Goal: Information Seeking & Learning: Learn about a topic

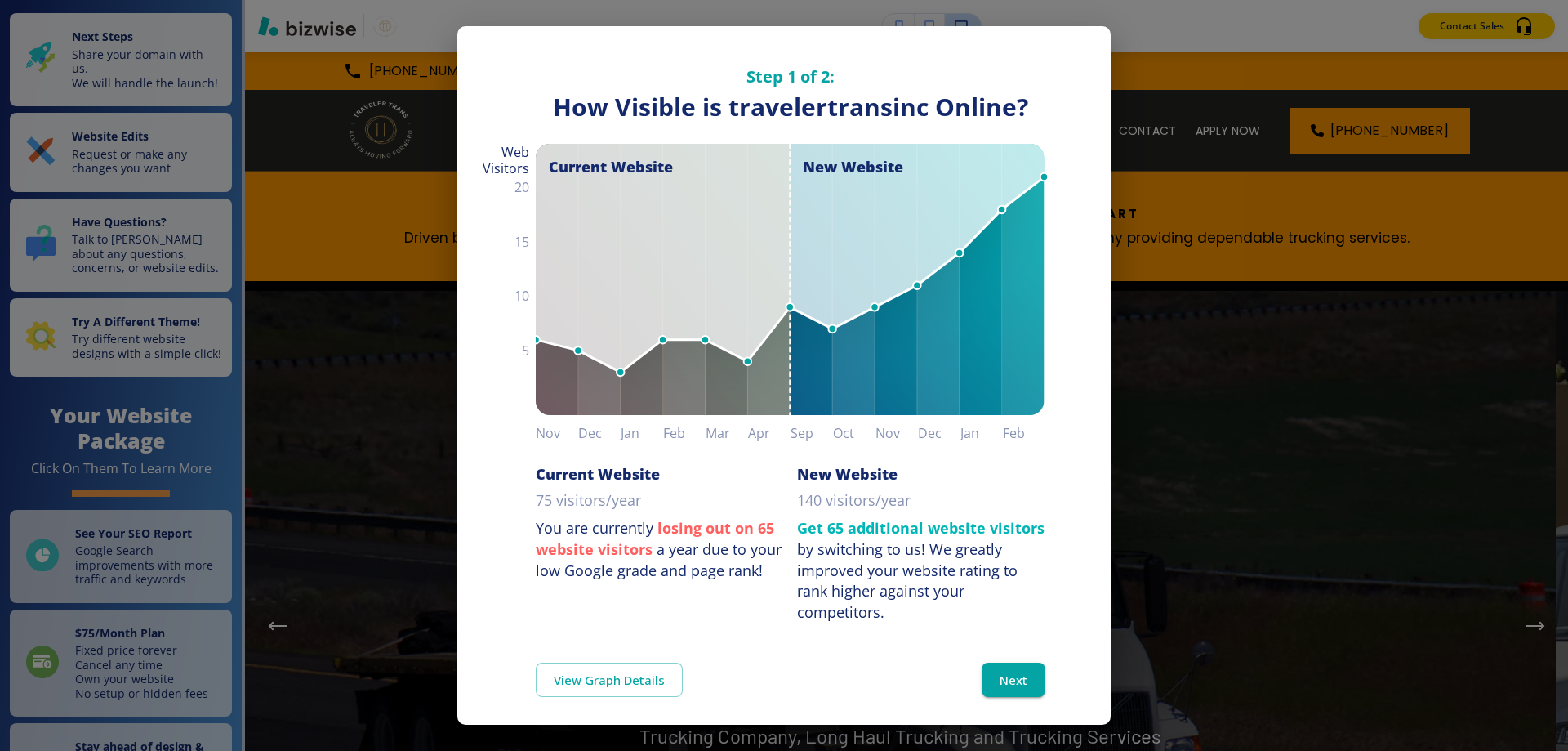
click at [422, 16] on div "Step 1 of 2: How Visible are You Online? How Visible is travelertransinc Online…" at bounding box center [784, 376] width 1568 height 751
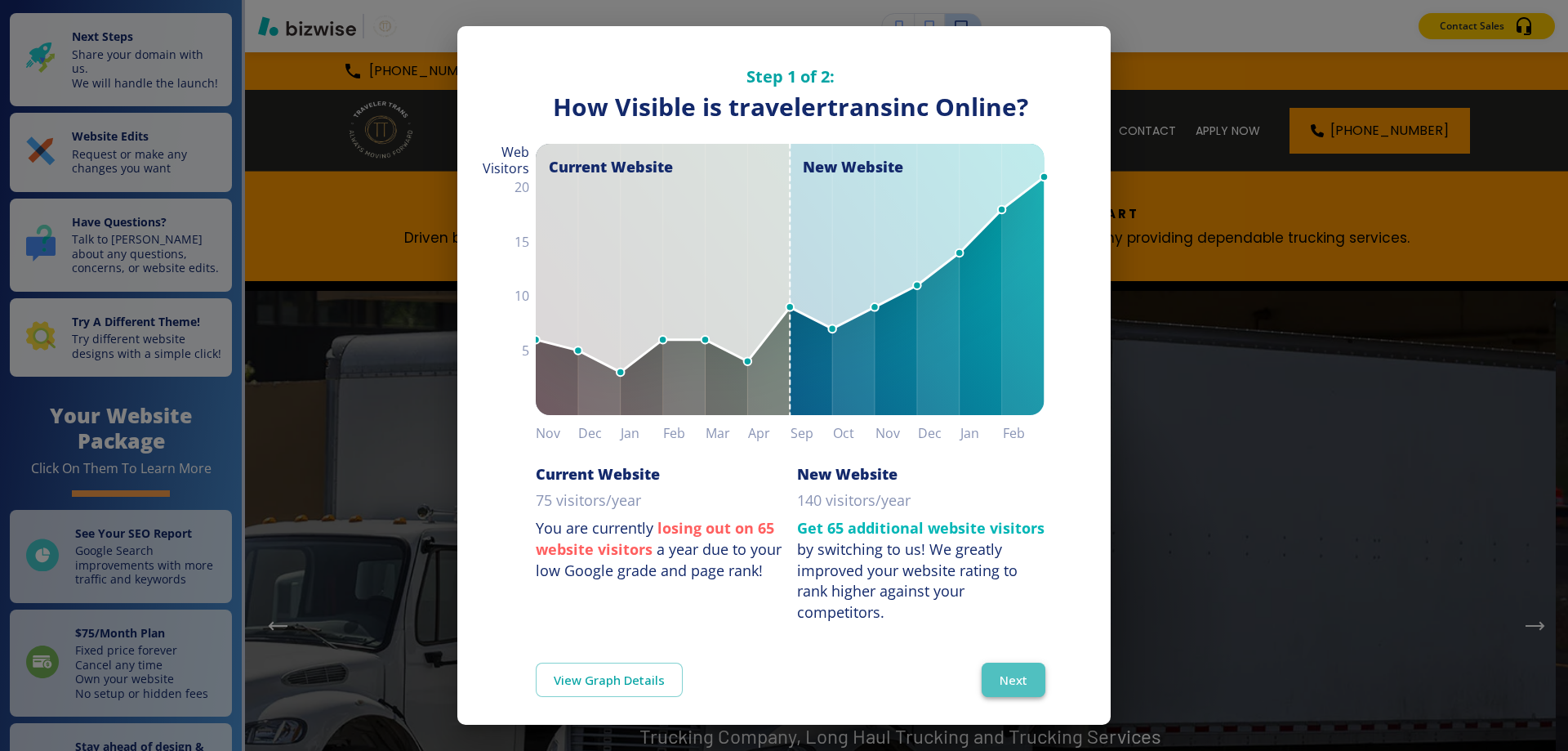
click at [997, 670] on button "Next" at bounding box center [1013, 679] width 63 height 34
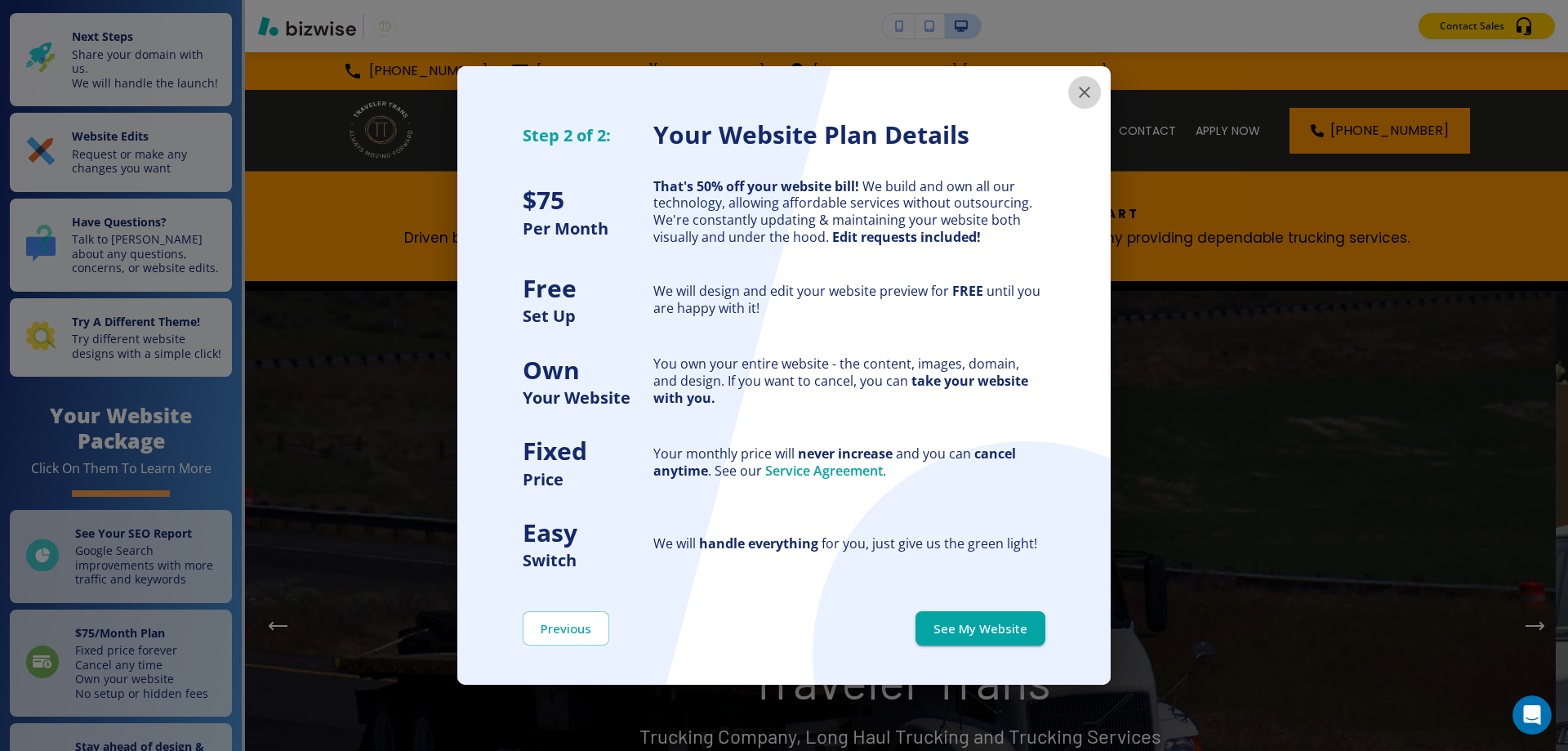
click at [1083, 94] on icon "button" at bounding box center [1084, 92] width 11 height 11
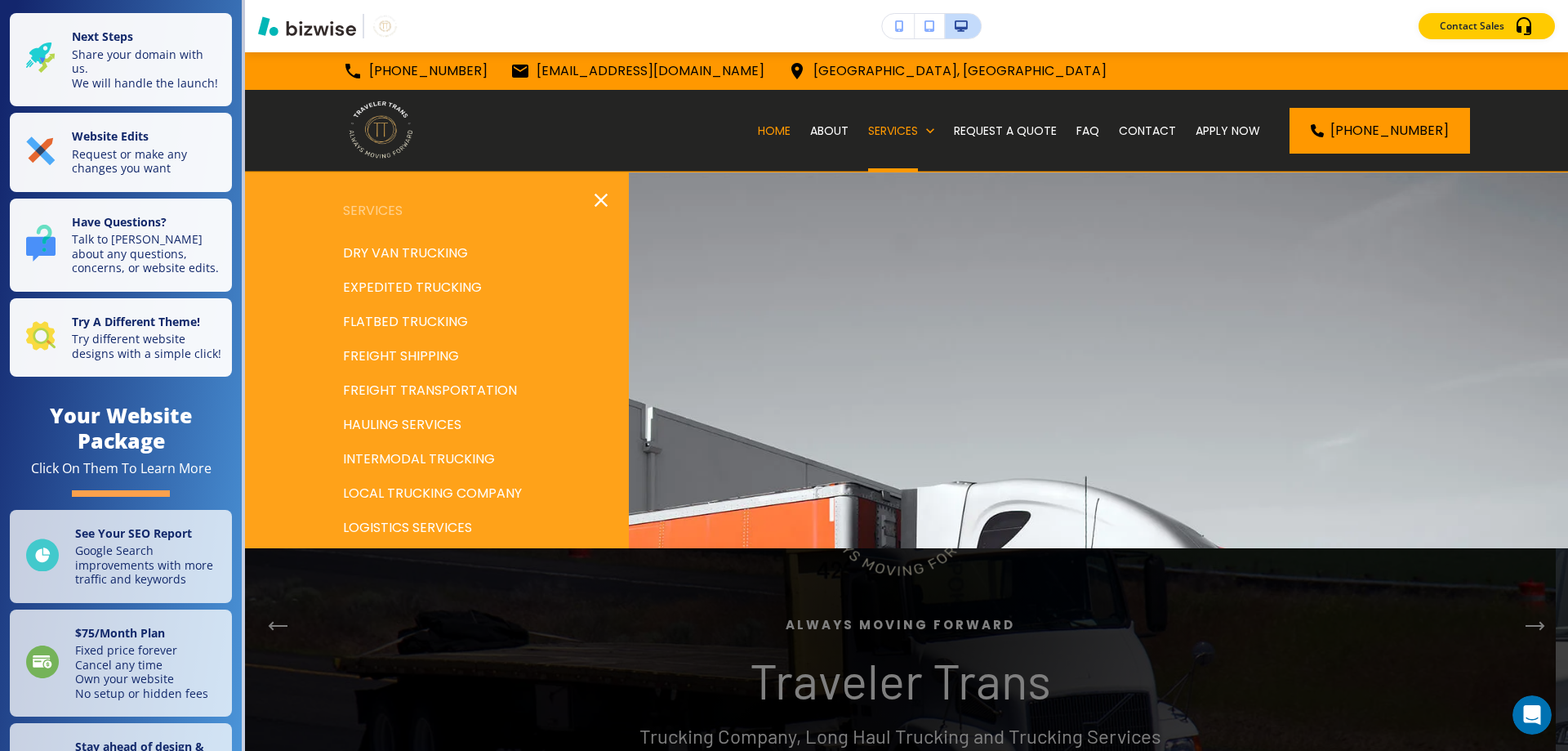
click at [408, 284] on p "EXPEDITED TRUCKING" at bounding box center [413, 288] width 139 height 24
